Goal: Information Seeking & Learning: Learn about a topic

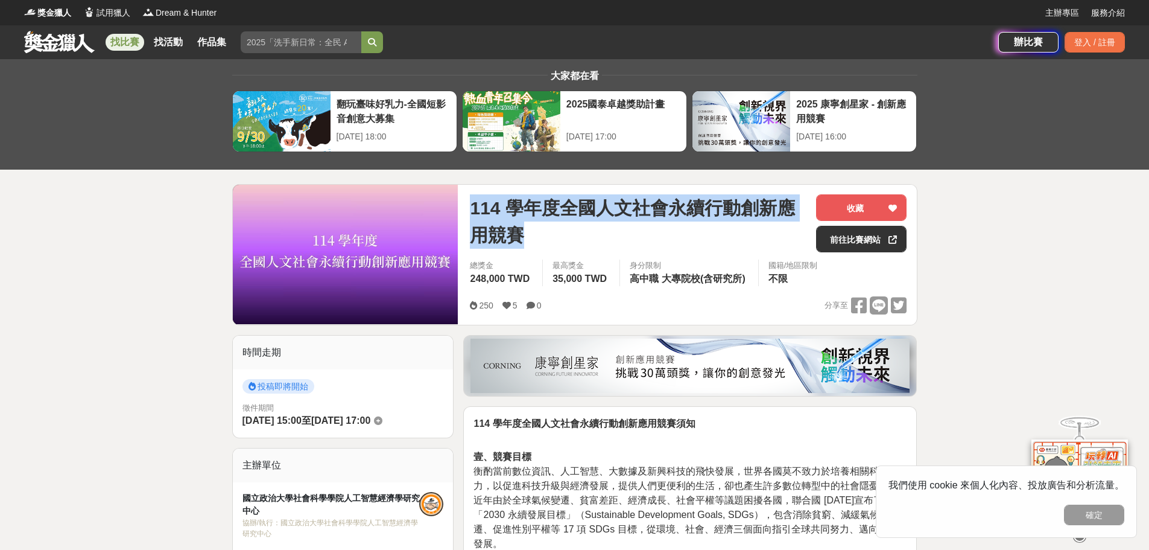
drag, startPoint x: 475, startPoint y: 206, endPoint x: 521, endPoint y: 233, distance: 53.3
click at [521, 233] on span "114 學年度全國人文社會永續行動創新應用競賽" at bounding box center [638, 221] width 337 height 54
copy span "114 學年度全國人文社會永續行動創新應用競賽"
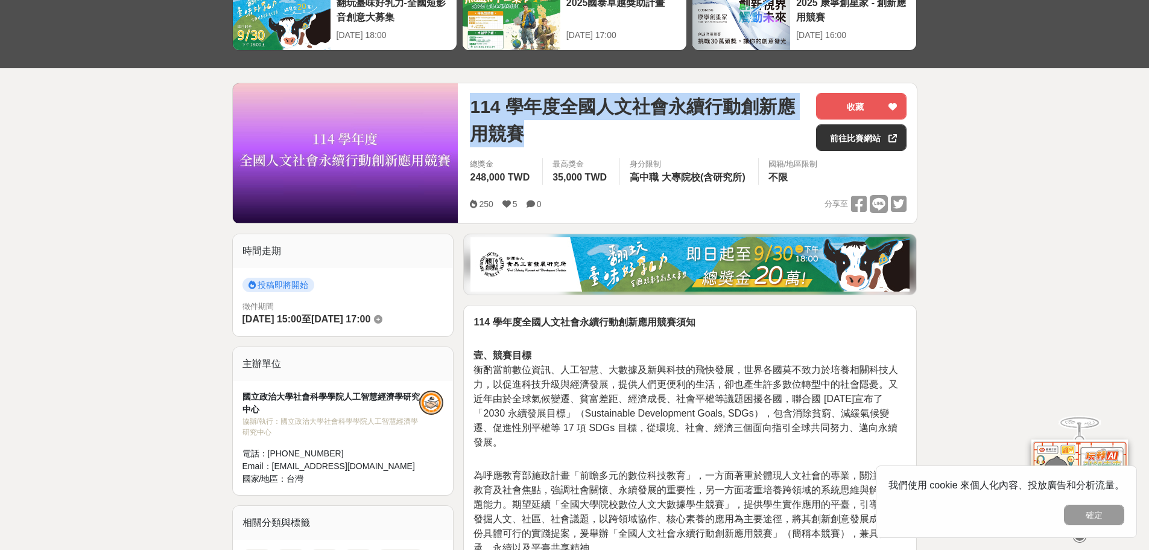
scroll to position [241, 0]
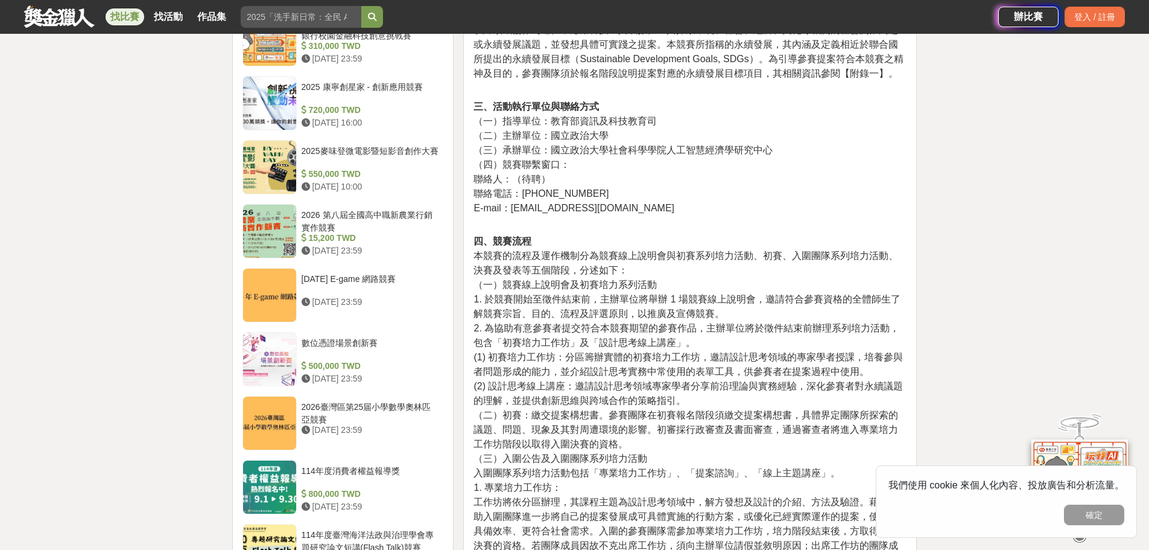
scroll to position [965, 0]
drag, startPoint x: 530, startPoint y: 272, endPoint x: 603, endPoint y: 281, distance: 73.6
click at [603, 281] on p "四、競賽流程 本競賽的流程及運作機制分為競賽線上說明會與初賽系列培力活動、初賽、入圍團隊系列培力活動、決賽及發表等五個階段，分述如下： （一）競賽線上說明會及…" at bounding box center [690, 514] width 433 height 563
click at [603, 293] on span "1. 於競賽開始至徵件結束前，主辦單位將舉辦 1 場競賽線上說明會，邀請符合參賽資格的全體師生了解競賽宗旨、目的、流程及評選原則，以推廣及宣傳競賽。" at bounding box center [687, 305] width 427 height 25
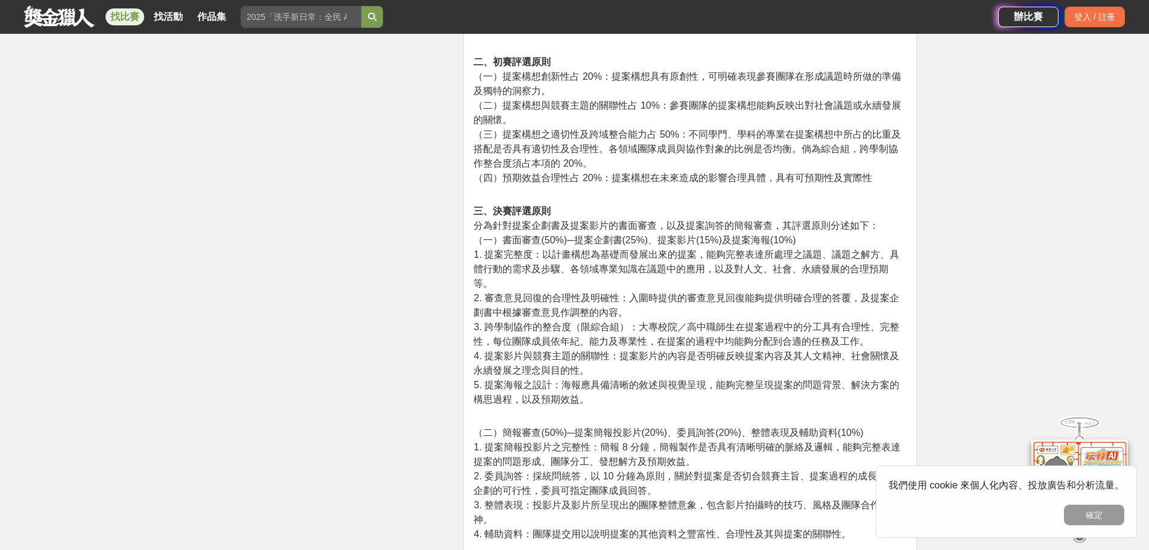
scroll to position [3137, 0]
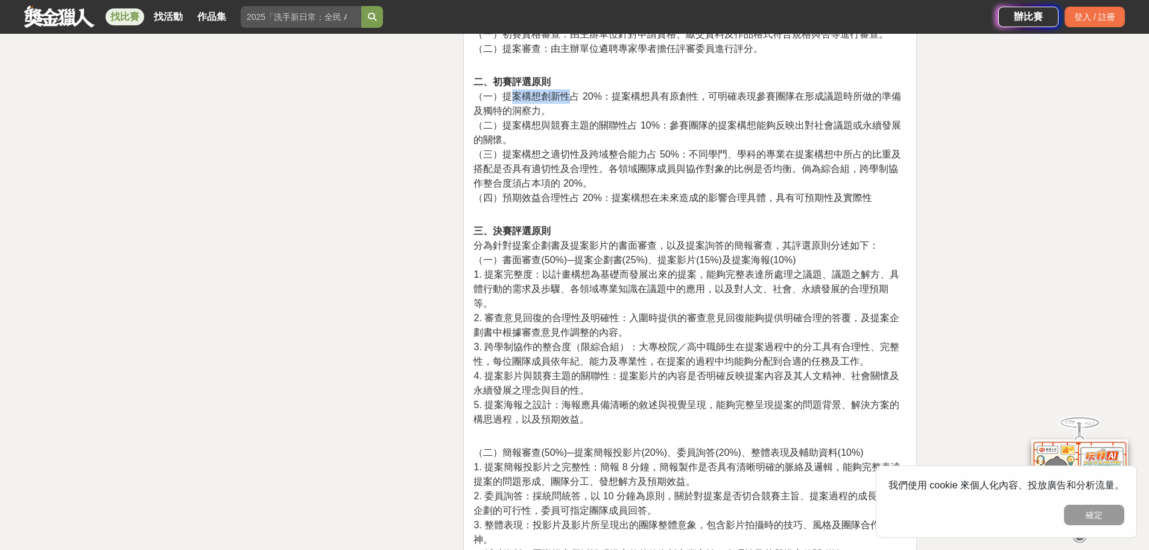
drag, startPoint x: 516, startPoint y: 78, endPoint x: 581, endPoint y: 81, distance: 65.2
click at [580, 91] on span "（一）提案構想創新性占 20%：提案構想具有原創性，可明確表現參賽團隊在形成議題時所做的準備及獨特的洞察力。" at bounding box center [687, 103] width 427 height 25
click at [585, 91] on span "（一）提案構想創新性占 20%：提案構想具有原創性，可明確表現參賽團隊在形成議題時所做的準備及獨特的洞察力。" at bounding box center [687, 103] width 427 height 25
drag, startPoint x: 628, startPoint y: 85, endPoint x: 693, endPoint y: 85, distance: 65.2
click at [693, 91] on span "（一）提案構想創新性占 20%：提案構想具有原創性，可明確表現參賽團隊在形成議題時所做的準備及獨特的洞察力。" at bounding box center [687, 103] width 427 height 25
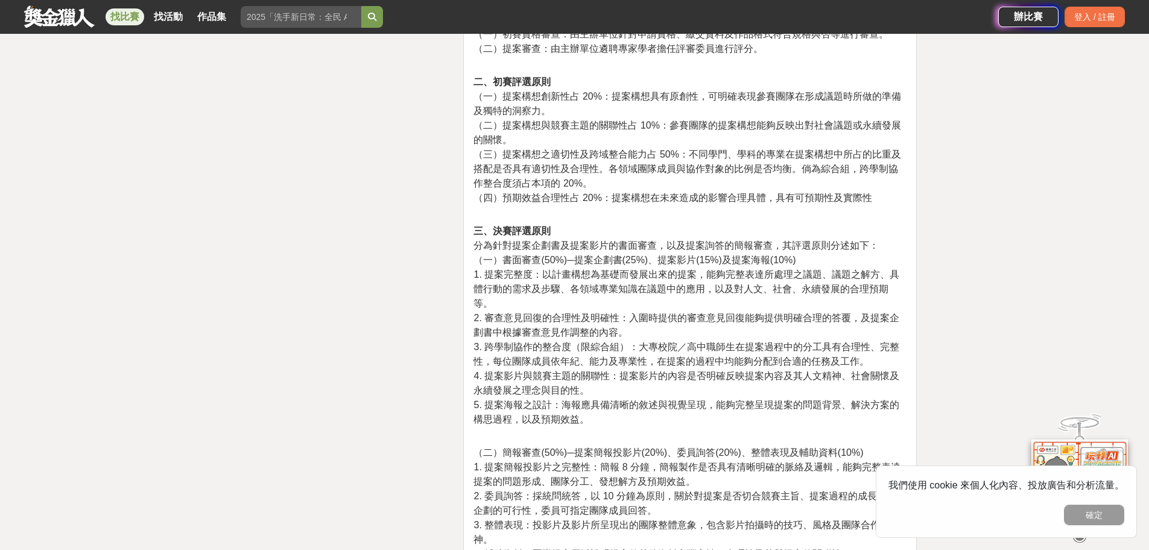
click at [668, 101] on p "二、初賽評選原則 （一）提案構想創新性占 20%：提案構想具有原創性，可明確表現參賽團隊在形成議題時所做的準備及獨特的洞察力。 （二）提案構想與競賽主題的關聯…" at bounding box center [690, 133] width 433 height 143
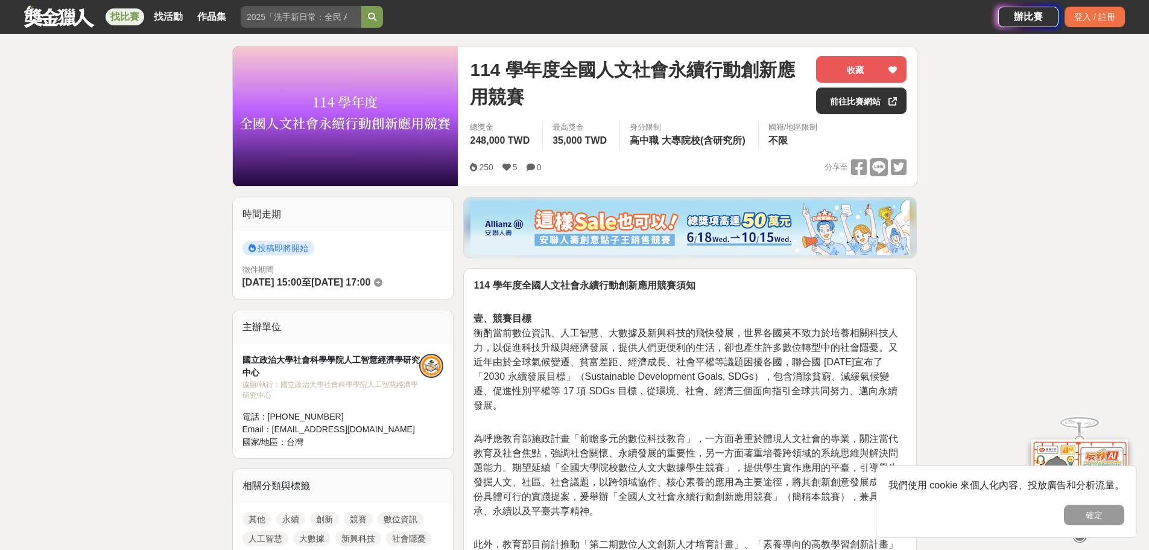
scroll to position [0, 0]
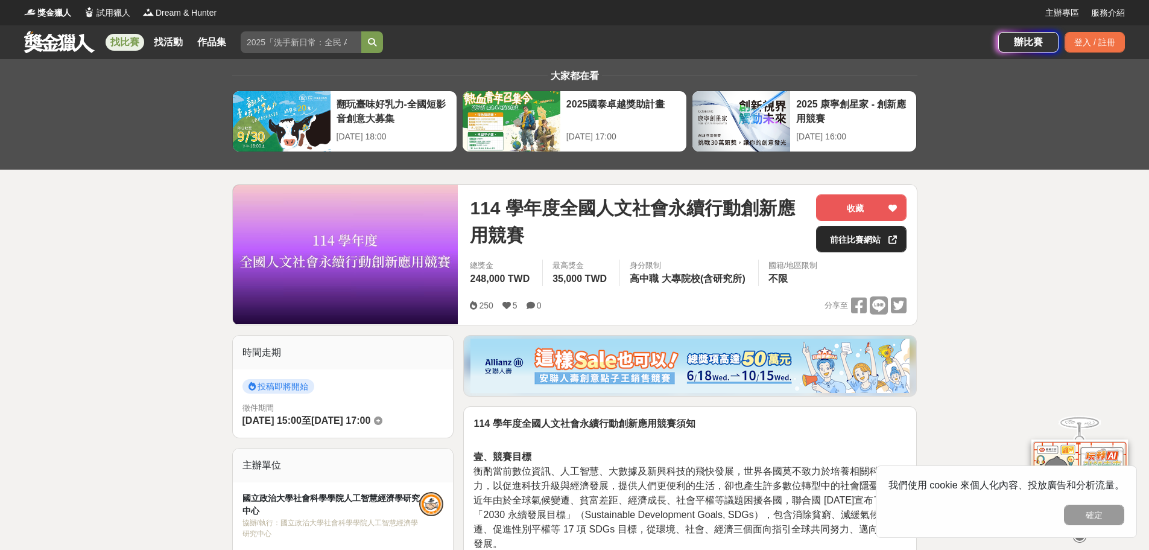
click at [858, 238] on link "前往比賽網站" at bounding box center [861, 239] width 90 height 27
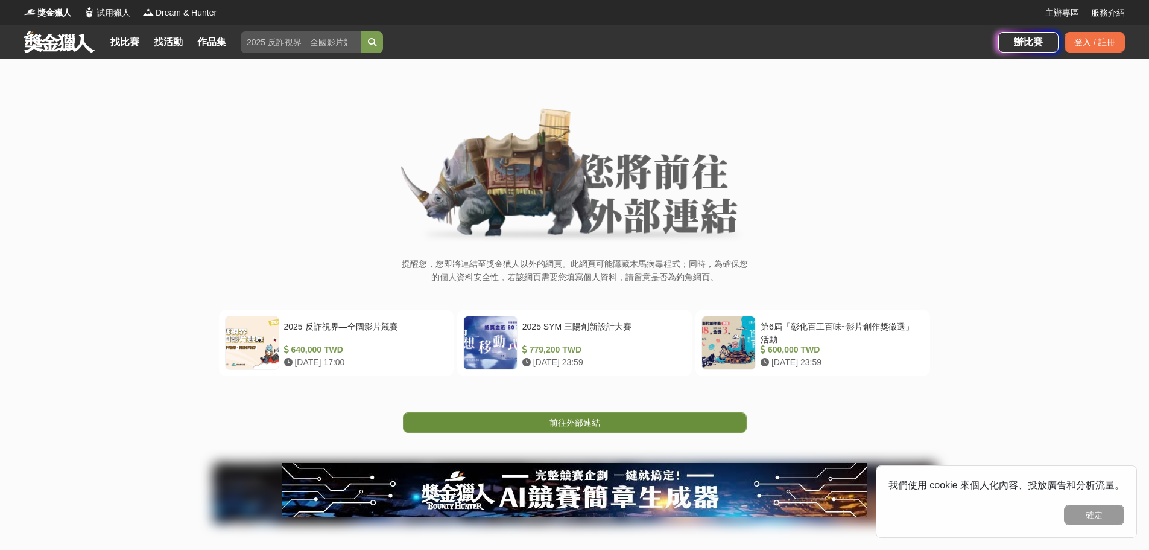
click at [574, 423] on span "前往外部連結" at bounding box center [575, 422] width 51 height 10
